Goal: Download file/media

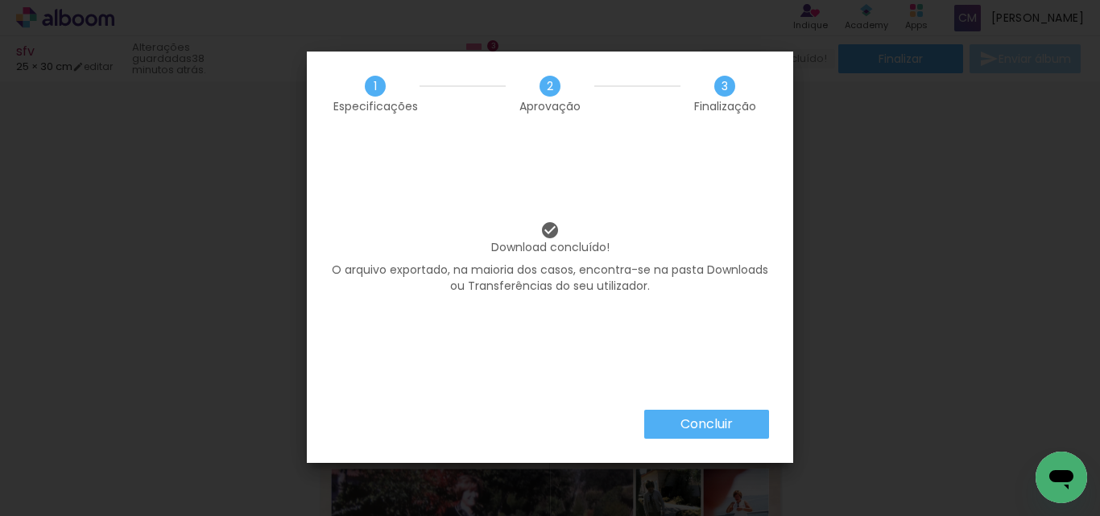
scroll to position [0, 480]
click at [0, 0] on slot "Concluir" at bounding box center [0, 0] width 0 height 0
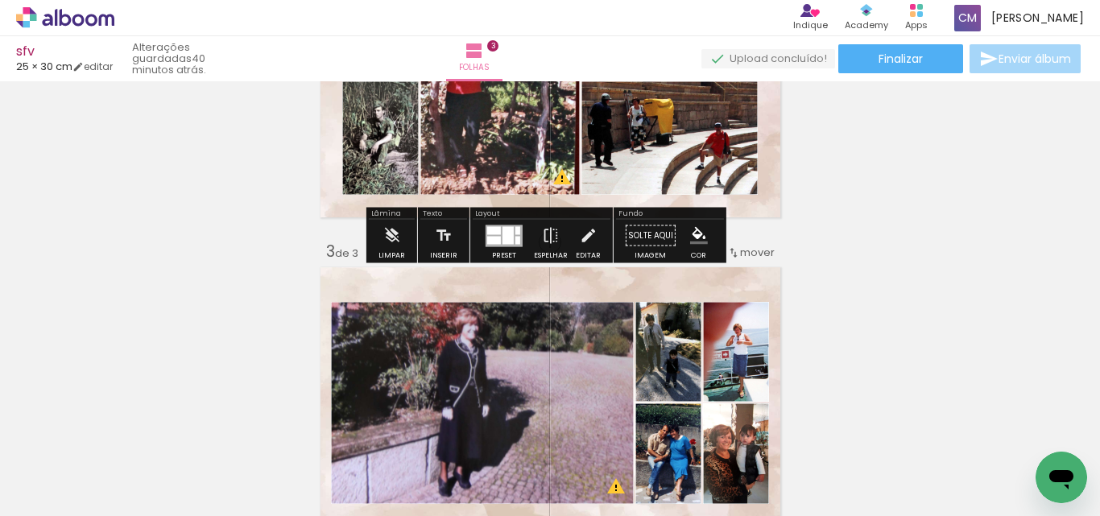
scroll to position [665, 0]
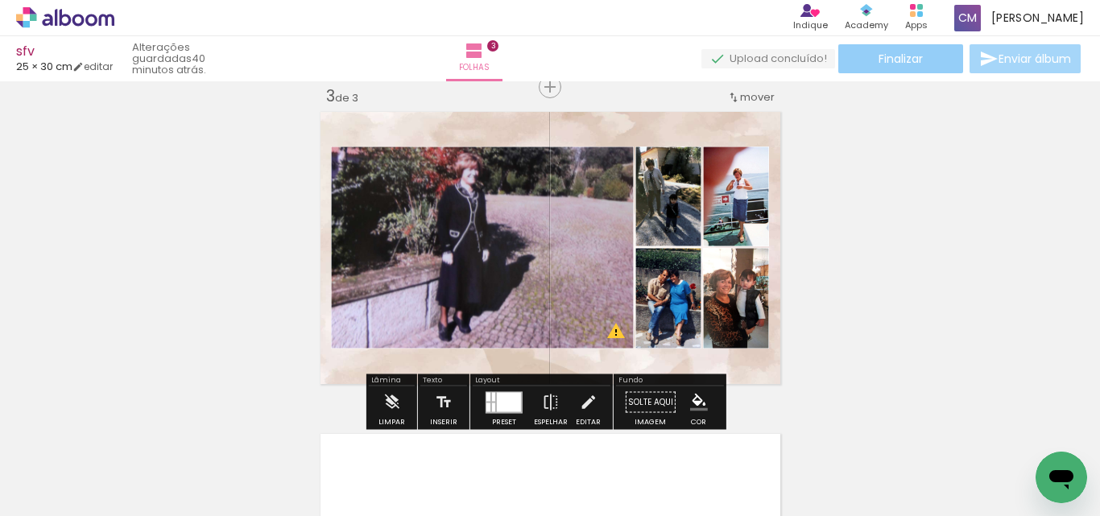
click at [918, 59] on span "Finalizar" at bounding box center [901, 58] width 44 height 11
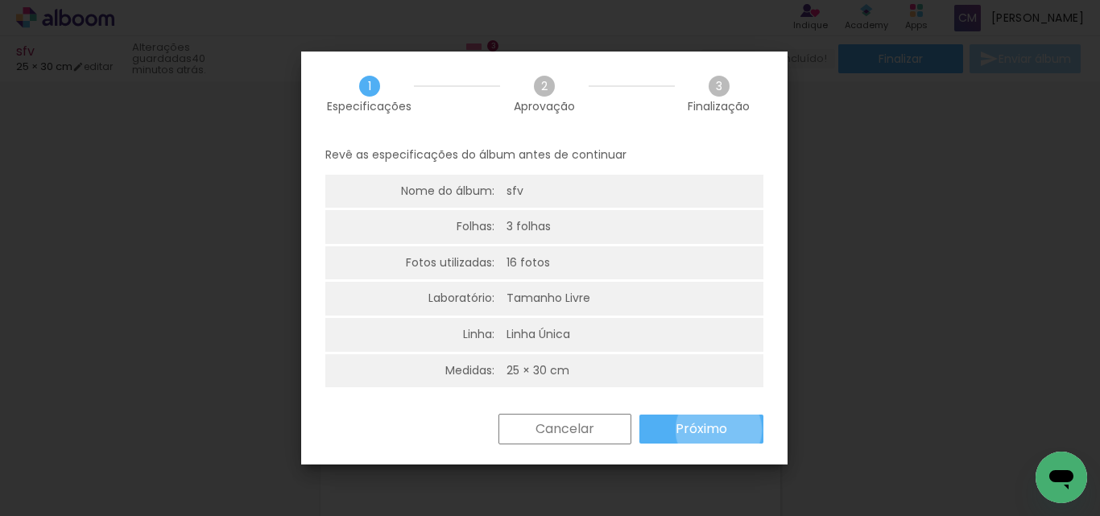
click at [0, 0] on slot "Próximo" at bounding box center [0, 0] width 0 height 0
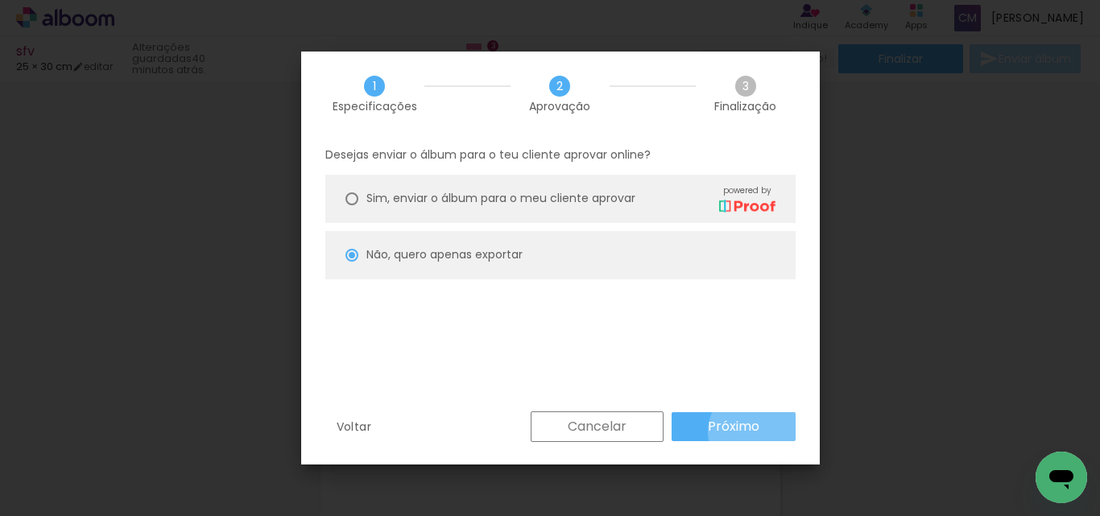
click at [0, 0] on slot "Próximo" at bounding box center [0, 0] width 0 height 0
type input "Alta, 300 DPI"
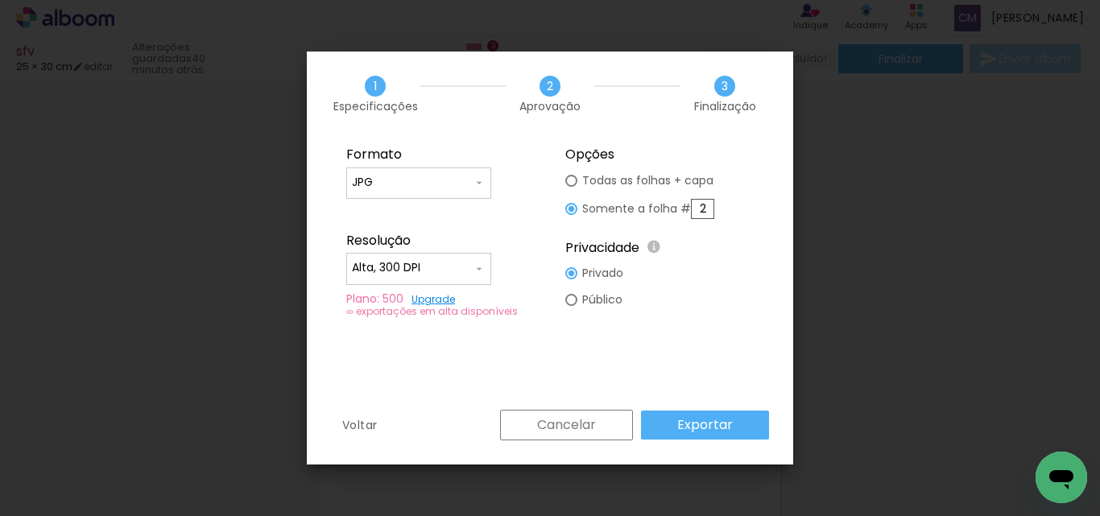
drag, startPoint x: 706, startPoint y: 206, endPoint x: 639, endPoint y: 212, distance: 67.1
click at [0, 0] on slot "Somente a folha # 2" at bounding box center [0, 0] width 0 height 0
type paper-radio-button "on"
type input "3"
click at [0, 0] on slot "Exportar" at bounding box center [0, 0] width 0 height 0
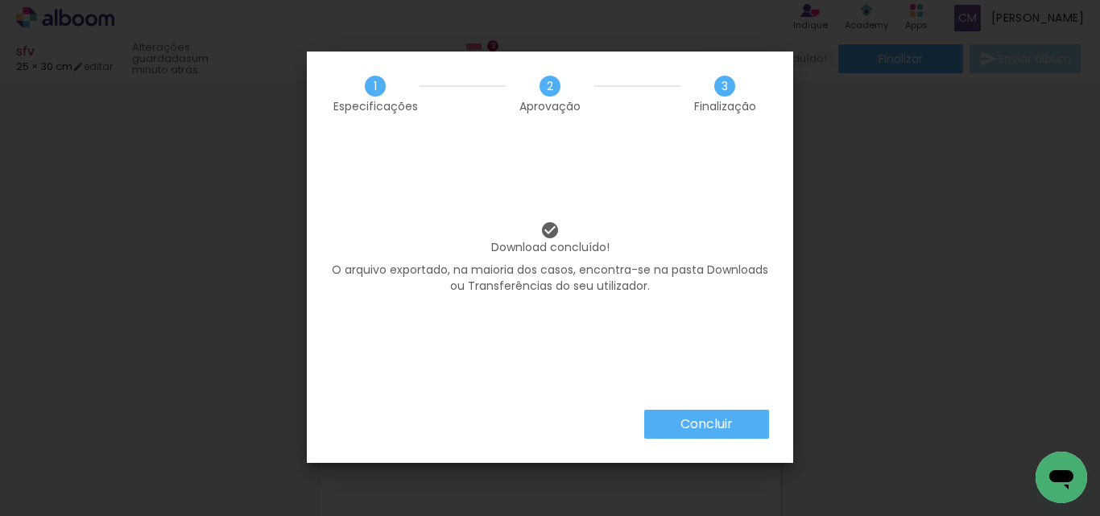
click at [0, 0] on slot "Concluir" at bounding box center [0, 0] width 0 height 0
